Goal: Information Seeking & Learning: Compare options

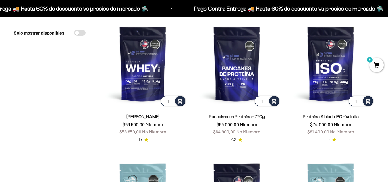
scroll to position [72, 0]
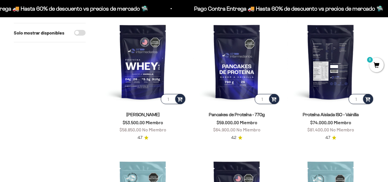
click at [317, 57] on img at bounding box center [330, 61] width 87 height 87
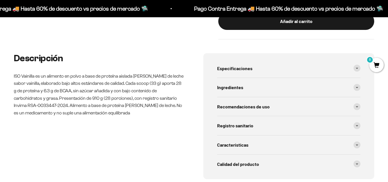
scroll to position [260, 0]
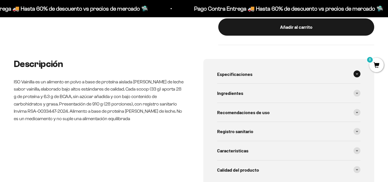
click at [356, 76] on span at bounding box center [357, 73] width 7 height 7
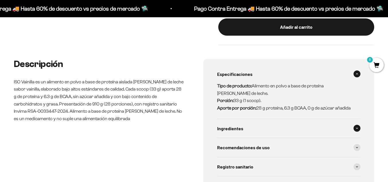
scroll to position [0, 486]
click at [358, 126] on span at bounding box center [357, 128] width 7 height 7
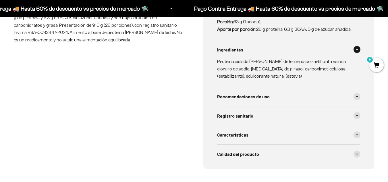
scroll to position [341, 0]
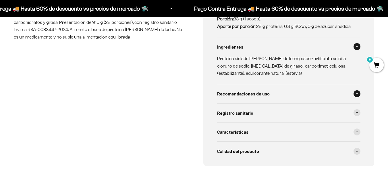
click at [285, 91] on div "Recomendaciones de uso" at bounding box center [289, 93] width 144 height 19
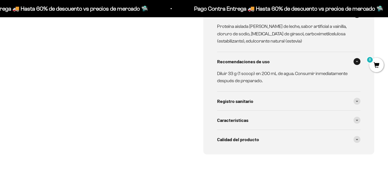
scroll to position [377, 0]
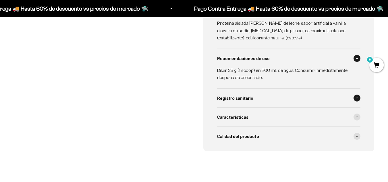
click at [357, 93] on div "Registro sanitario" at bounding box center [289, 98] width 144 height 19
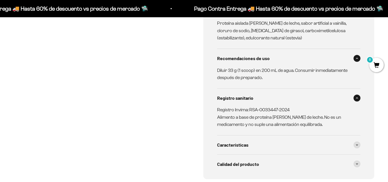
click at [357, 93] on div "Registro sanitario" at bounding box center [289, 98] width 144 height 19
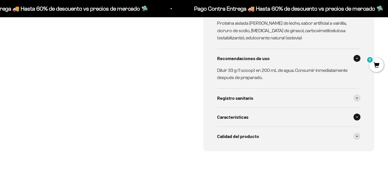
click at [357, 115] on span at bounding box center [357, 117] width 7 height 7
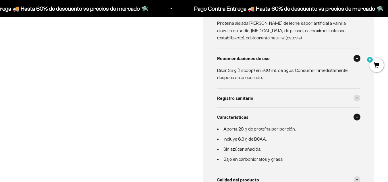
click at [355, 116] on span at bounding box center [357, 117] width 7 height 7
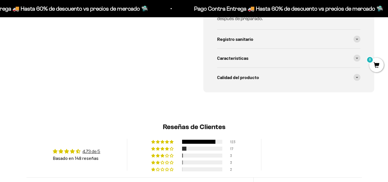
scroll to position [444, 0]
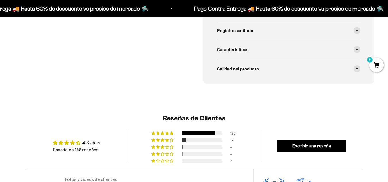
click at [358, 69] on icon at bounding box center [357, 68] width 2 height 1
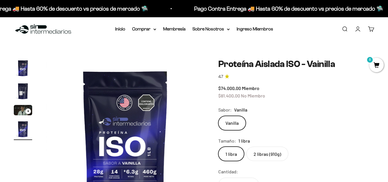
scroll to position [0, 0]
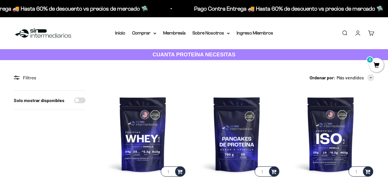
scroll to position [72, 0]
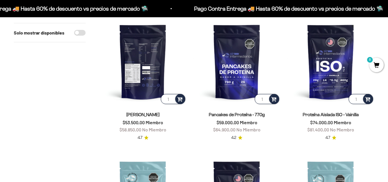
click at [133, 80] on img at bounding box center [142, 61] width 87 height 87
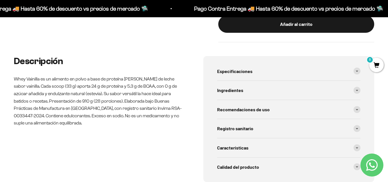
scroll to position [267, 0]
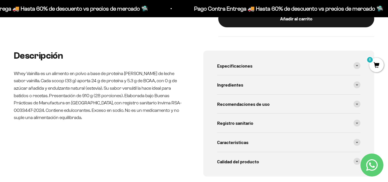
drag, startPoint x: 390, startPoint y: 7, endPoint x: 392, endPoint y: 35, distance: 27.6
click at [357, 66] on icon at bounding box center [357, 65] width 2 height 1
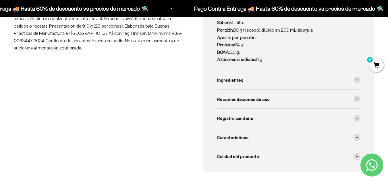
scroll to position [339, 0]
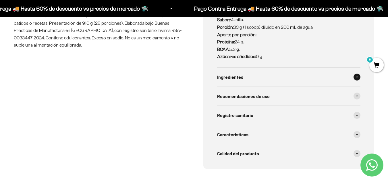
click at [356, 74] on span at bounding box center [357, 77] width 7 height 7
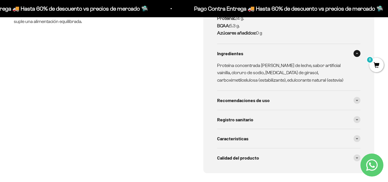
scroll to position [366, 0]
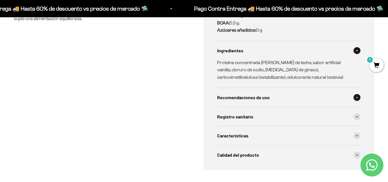
click at [357, 94] on span at bounding box center [357, 97] width 7 height 7
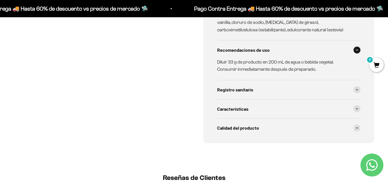
scroll to position [422, 0]
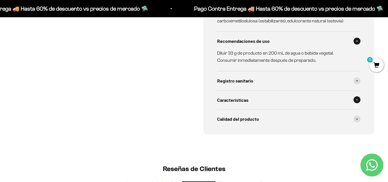
click at [359, 93] on div "Características" at bounding box center [289, 100] width 144 height 19
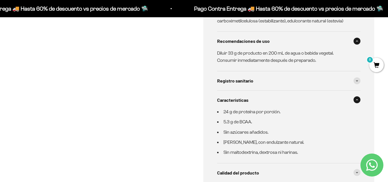
click at [359, 93] on div "Características" at bounding box center [289, 100] width 144 height 19
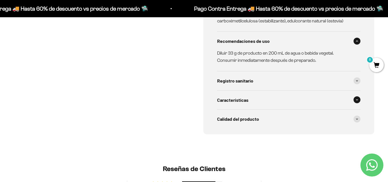
click at [359, 93] on div "Características" at bounding box center [289, 100] width 144 height 19
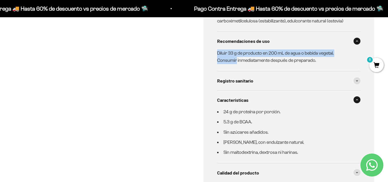
drag, startPoint x: 388, startPoint y: 52, endPoint x: 389, endPoint y: 49, distance: 4.0
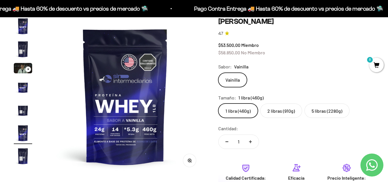
scroll to position [40, 0]
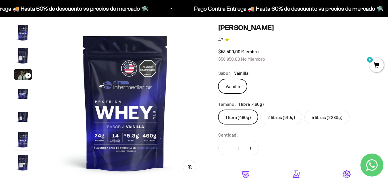
click at [20, 52] on img "Ir al artículo 2" at bounding box center [23, 55] width 18 height 18
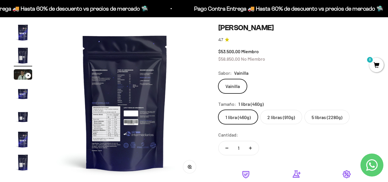
scroll to position [0, 162]
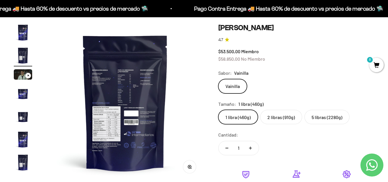
click at [121, 98] on img at bounding box center [125, 102] width 159 height 159
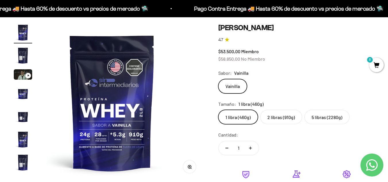
scroll to position [0, 0]
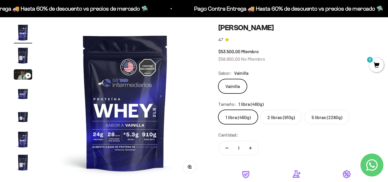
click at [24, 155] on img "Ir al artículo 7" at bounding box center [23, 162] width 18 height 18
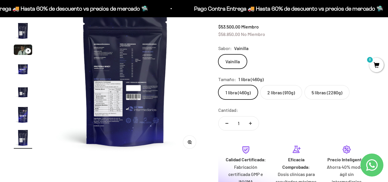
scroll to position [61, 0]
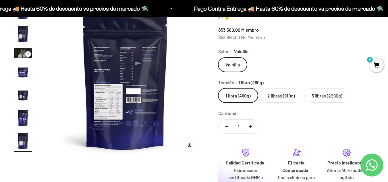
click at [191, 146] on circle "button" at bounding box center [189, 144] width 3 height 3
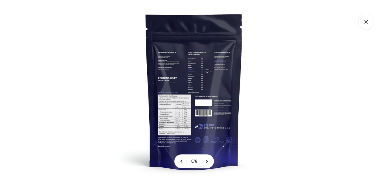
click at [186, 135] on img at bounding box center [194, 91] width 182 height 182
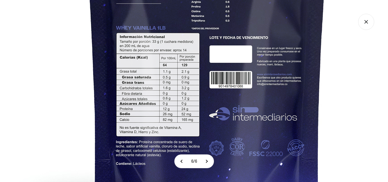
click at [62, 146] on img at bounding box center [207, 24] width 460 height 460
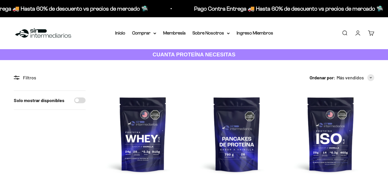
scroll to position [72, 0]
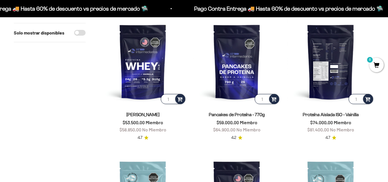
click at [336, 66] on img at bounding box center [330, 61] width 87 height 87
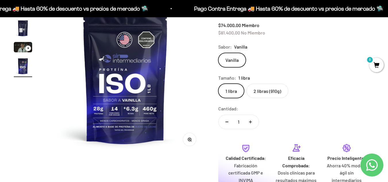
scroll to position [70, 0]
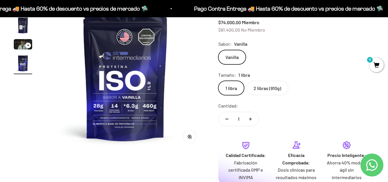
click at [193, 135] on button "Zoom" at bounding box center [189, 136] width 13 height 13
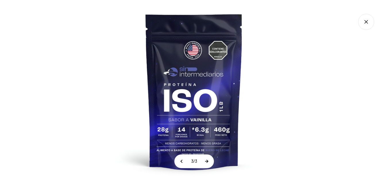
click at [208, 162] on button at bounding box center [206, 161] width 14 height 13
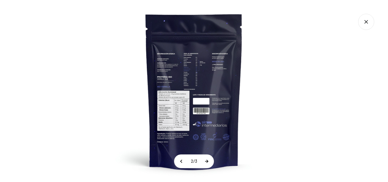
click at [208, 162] on button at bounding box center [206, 161] width 14 height 13
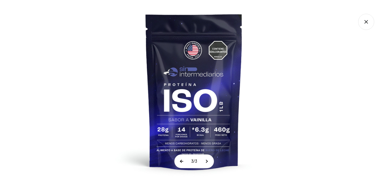
click at [180, 162] on button at bounding box center [182, 161] width 14 height 13
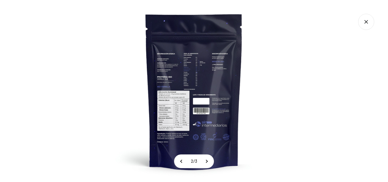
click at [185, 112] on img at bounding box center [194, 91] width 182 height 182
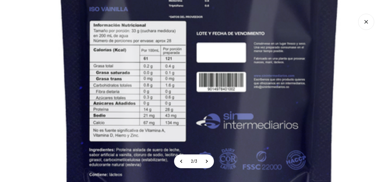
click at [178, 81] on img at bounding box center [200, 22] width 546 height 546
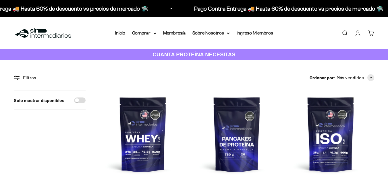
scroll to position [72, 0]
